Goal: Find specific page/section: Find specific page/section

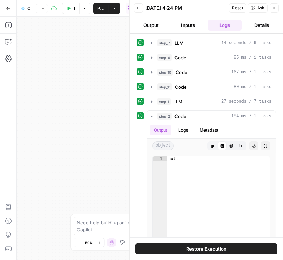
click at [8, 10] on icon "button" at bounding box center [8, 8] width 5 height 5
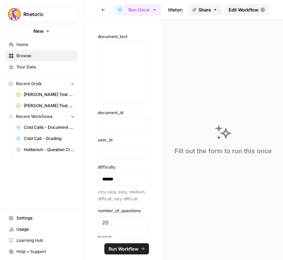
click at [106, 12] on button "Go back" at bounding box center [103, 9] width 11 height 11
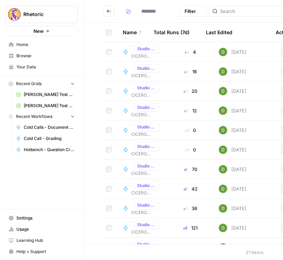
type input "**********"
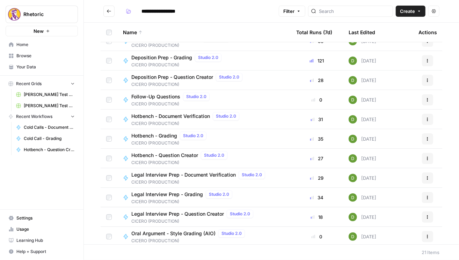
scroll to position [199, 0]
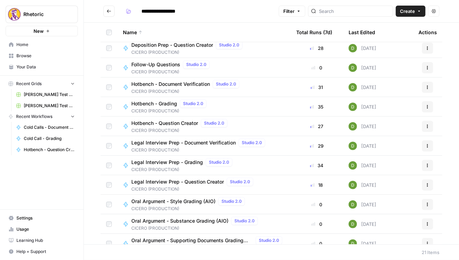
click at [105, 14] on button "Go back" at bounding box center [108, 11] width 11 height 11
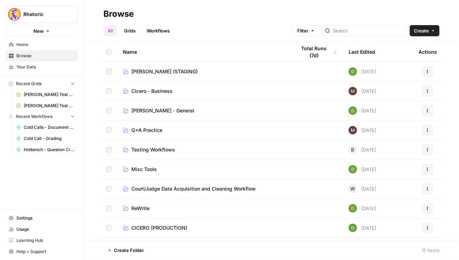
click at [149, 65] on td "CICERO (STAGING)" at bounding box center [203, 71] width 173 height 19
click at [152, 71] on span "CICERO (STAGING)" at bounding box center [164, 71] width 66 height 7
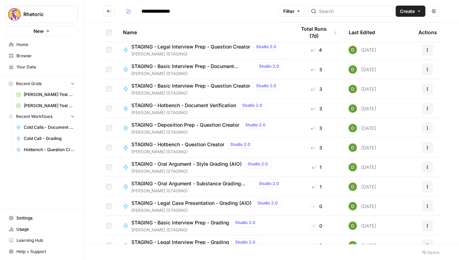
scroll to position [140, 0]
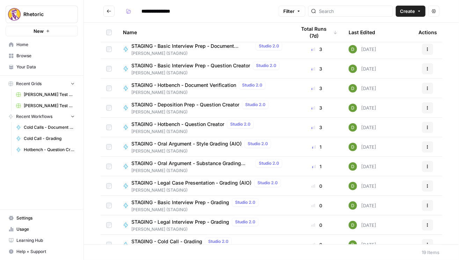
click at [228, 144] on span "STAGING - Oral Argument - Style Grading (AIO)" at bounding box center [186, 143] width 110 height 7
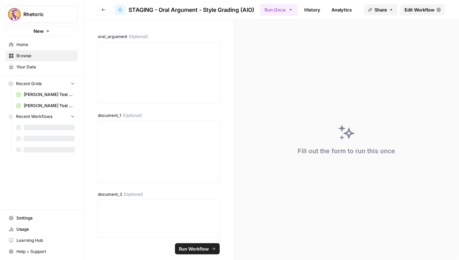
click at [255, 13] on span "Edit Workflow" at bounding box center [419, 9] width 30 height 7
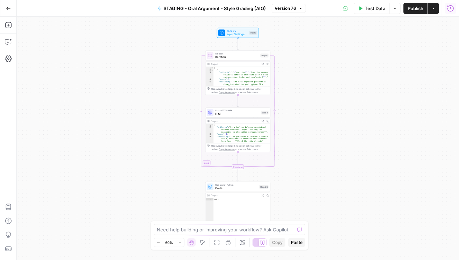
click at [255, 10] on icon "button" at bounding box center [450, 8] width 7 height 7
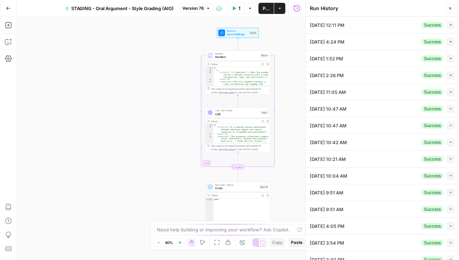
click at [13, 7] on button "Go Back" at bounding box center [8, 8] width 13 height 13
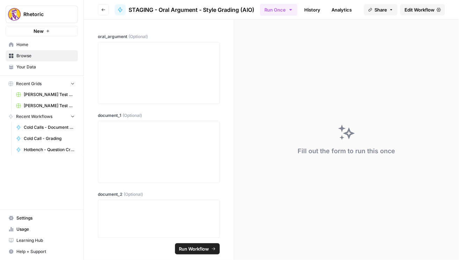
click at [107, 10] on button "Go back" at bounding box center [103, 9] width 11 height 11
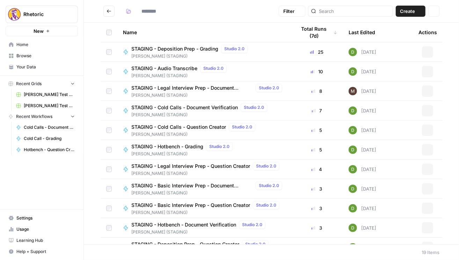
type input "**********"
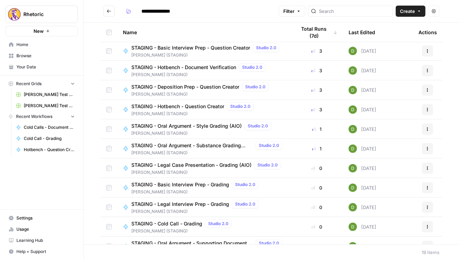
scroll to position [160, 0]
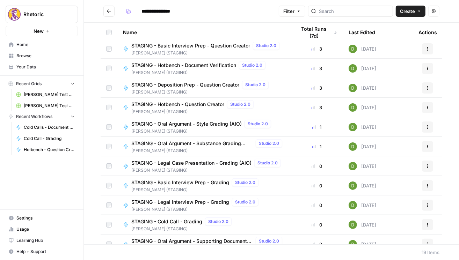
click at [219, 144] on span "STAGING - Oral Argument - Substance Grading (AIO)" at bounding box center [192, 143] width 122 height 7
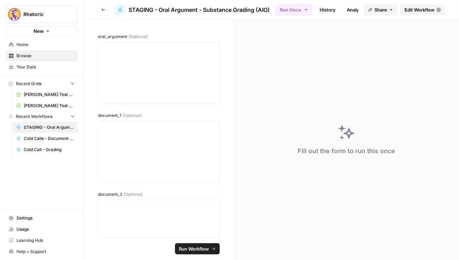
click at [255, 7] on link "Edit Workflow" at bounding box center [422, 9] width 45 height 11
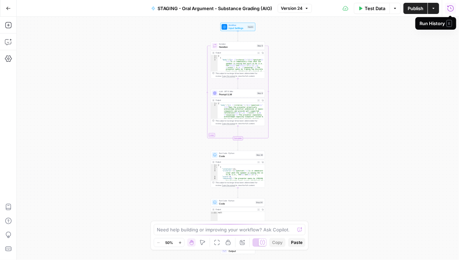
click at [255, 8] on icon "button" at bounding box center [450, 8] width 7 height 7
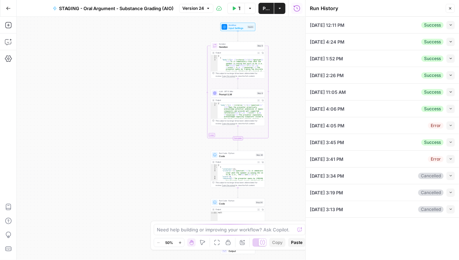
click at [3, 7] on button "Go Back" at bounding box center [8, 8] width 13 height 13
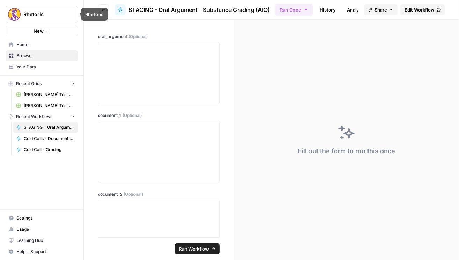
click at [104, 8] on icon "button" at bounding box center [103, 10] width 4 height 4
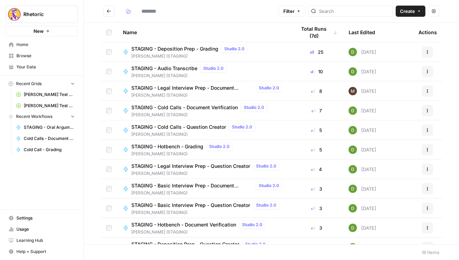
type input "**********"
click at [106, 10] on button "Go back" at bounding box center [108, 11] width 11 height 11
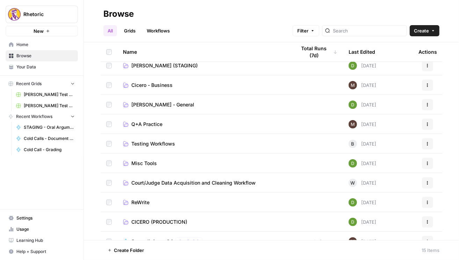
scroll to position [80, 0]
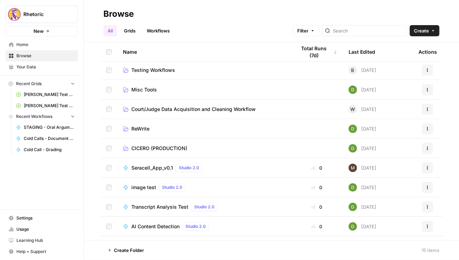
click at [170, 149] on span "CICERO (PRODUCTION)" at bounding box center [159, 148] width 56 height 7
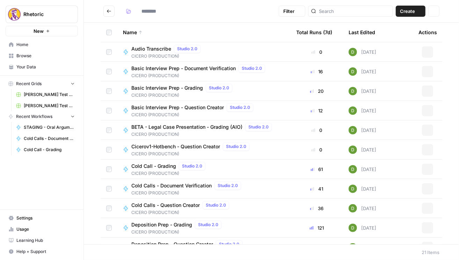
type input "**********"
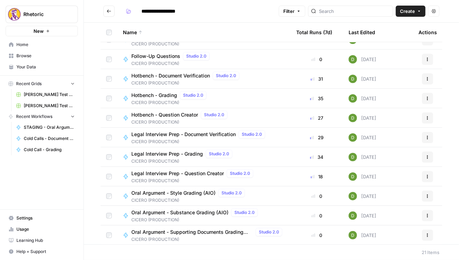
scroll to position [208, 0]
click at [195, 194] on span "Oral Argument - Style Grading (AIO)" at bounding box center [173, 192] width 84 height 7
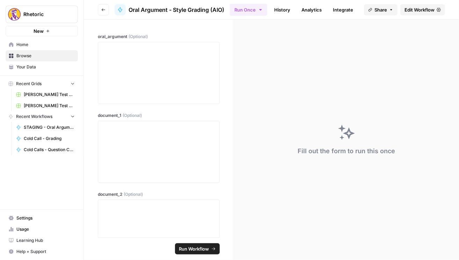
click at [255, 13] on link "Edit Workflow" at bounding box center [422, 9] width 45 height 11
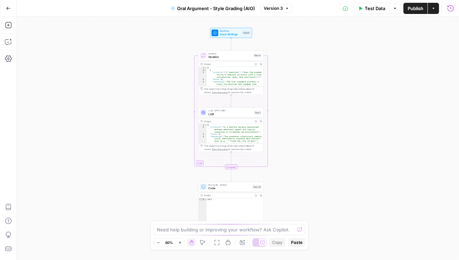
click at [255, 9] on button "Run History" at bounding box center [450, 8] width 11 height 11
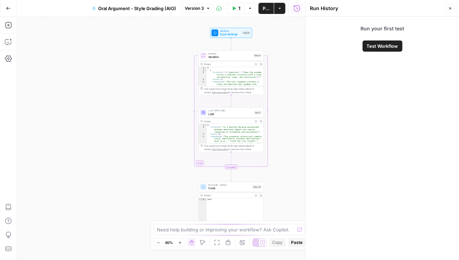
click at [10, 10] on icon "button" at bounding box center [8, 8] width 5 height 5
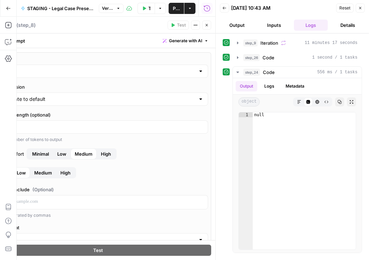
scroll to position [210, 0]
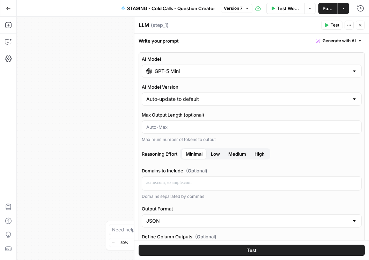
scroll to position [100, 0]
